Goal: Submit feedback/report problem

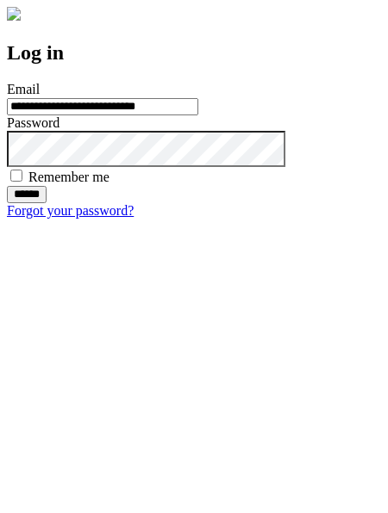
type input "**********"
click at [47, 203] on input "******" at bounding box center [27, 194] width 40 height 17
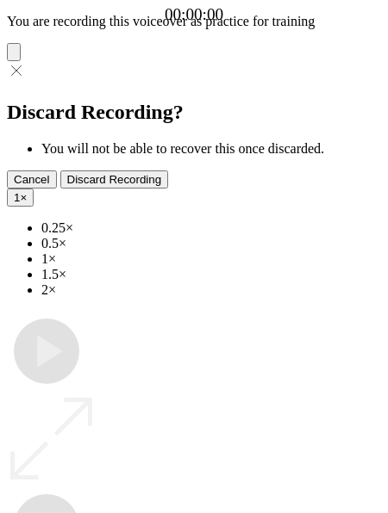
type input "**********"
